Goal: Task Accomplishment & Management: Manage account settings

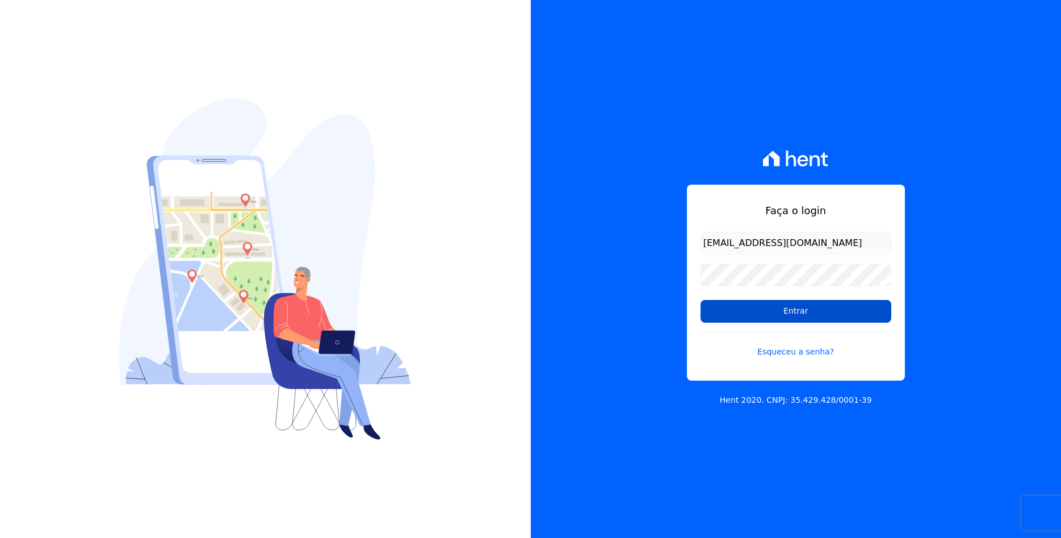
click at [799, 309] on input "Entrar" at bounding box center [796, 311] width 191 height 23
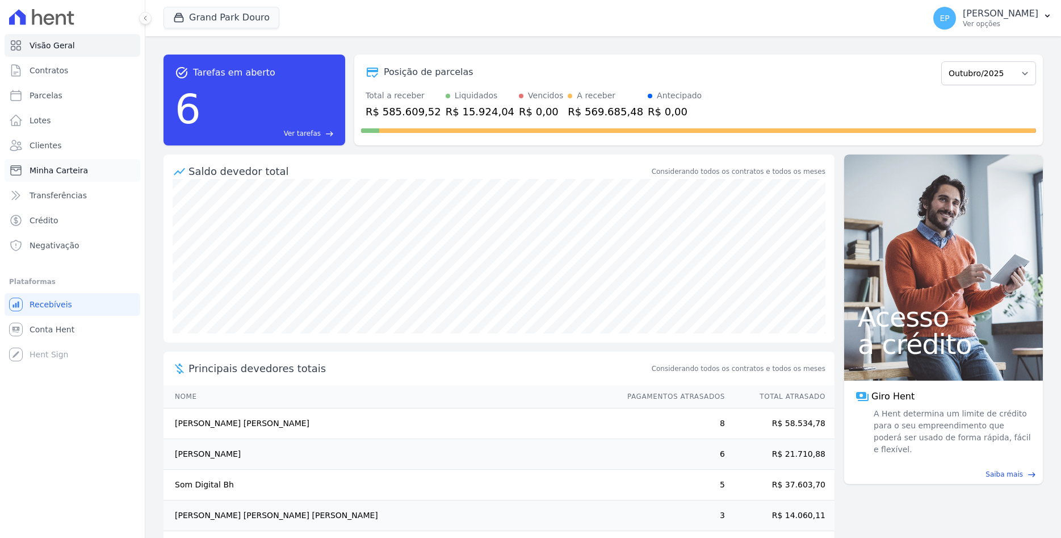
click at [69, 168] on span "Minha Carteira" at bounding box center [59, 170] width 58 height 11
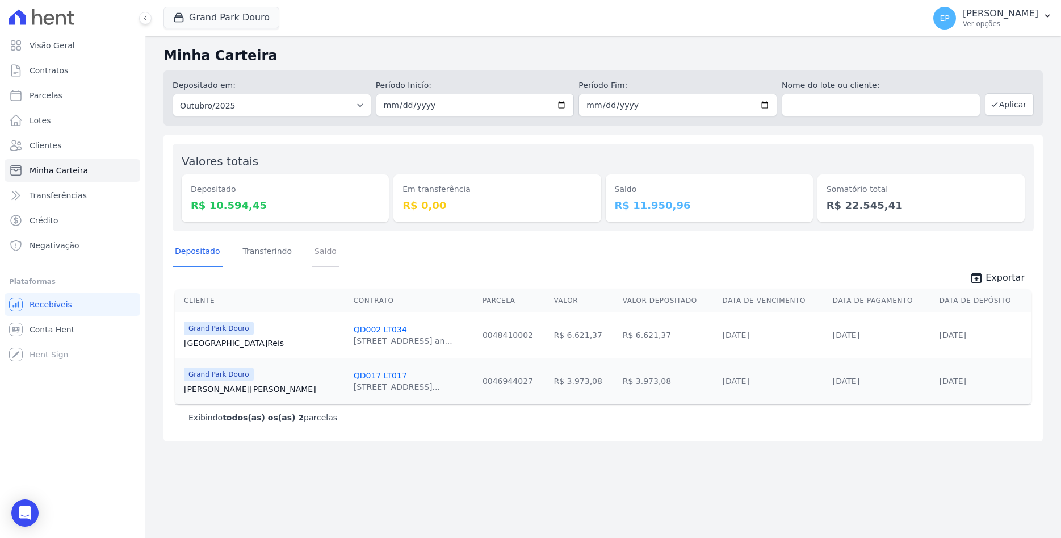
click at [312, 253] on link "Saldo" at bounding box center [325, 252] width 27 height 30
